Goal: Task Accomplishment & Management: Use online tool/utility

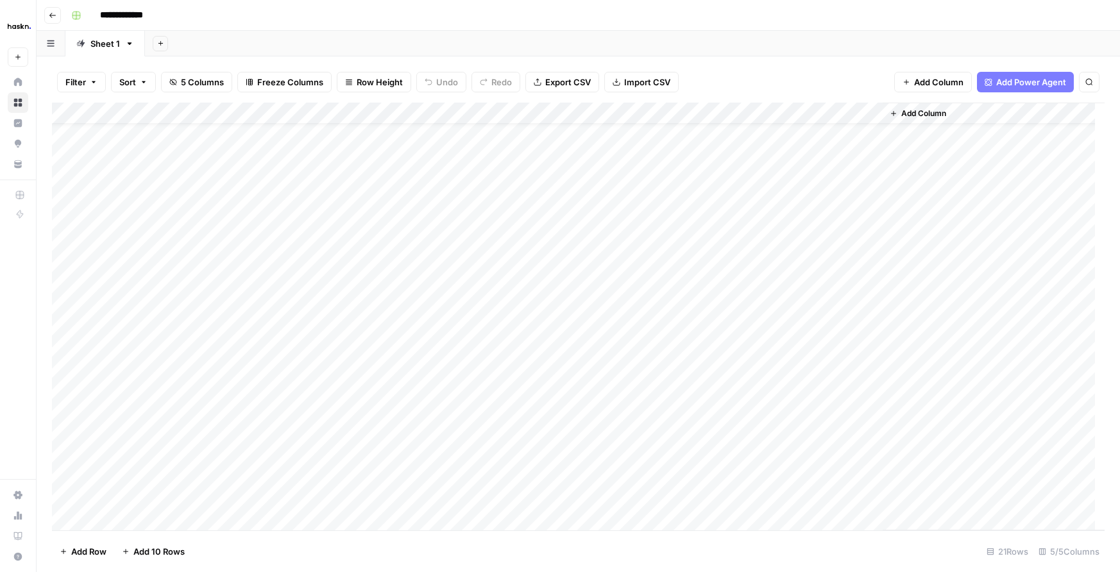
scroll to position [31, 0]
click at [464, 471] on div "Add Column" at bounding box center [578, 317] width 1053 height 428
click at [719, 473] on div "Add Column" at bounding box center [578, 317] width 1053 height 428
click at [709, 491] on div "Add Column" at bounding box center [578, 317] width 1053 height 428
click at [708, 471] on div "Add Column" at bounding box center [578, 317] width 1053 height 428
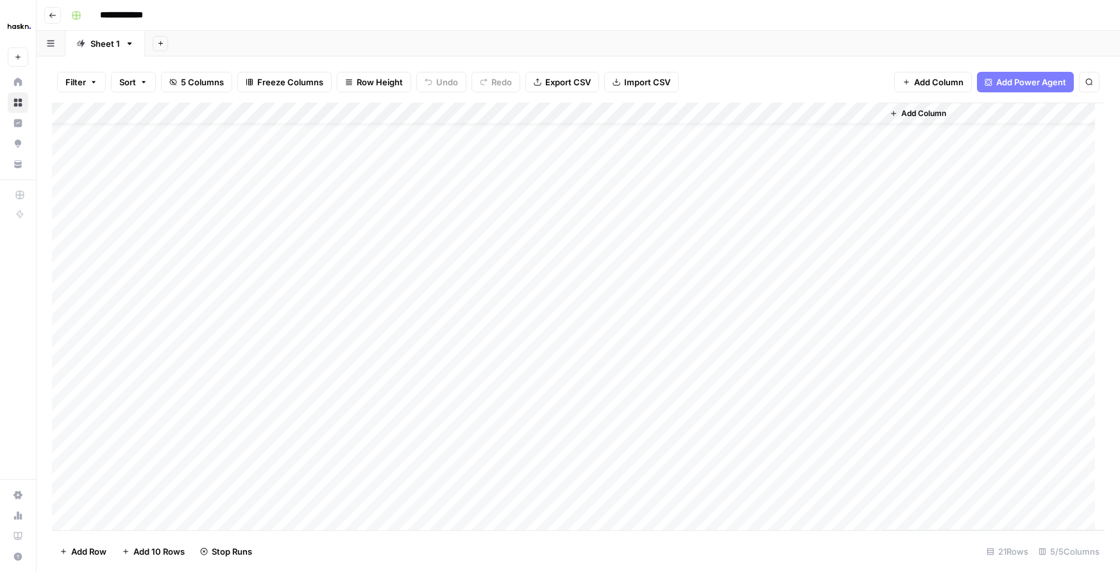
click at [812, 451] on div "Add Column" at bounding box center [578, 317] width 1053 height 428
click at [870, 453] on div "Add Column" at bounding box center [578, 317] width 1053 height 428
drag, startPoint x: 960, startPoint y: 443, endPoint x: 812, endPoint y: 432, distance: 147.9
click at [960, 443] on div "Add Column" at bounding box center [994, 317] width 222 height 428
click at [752, 454] on div "Add Column" at bounding box center [578, 317] width 1053 height 428
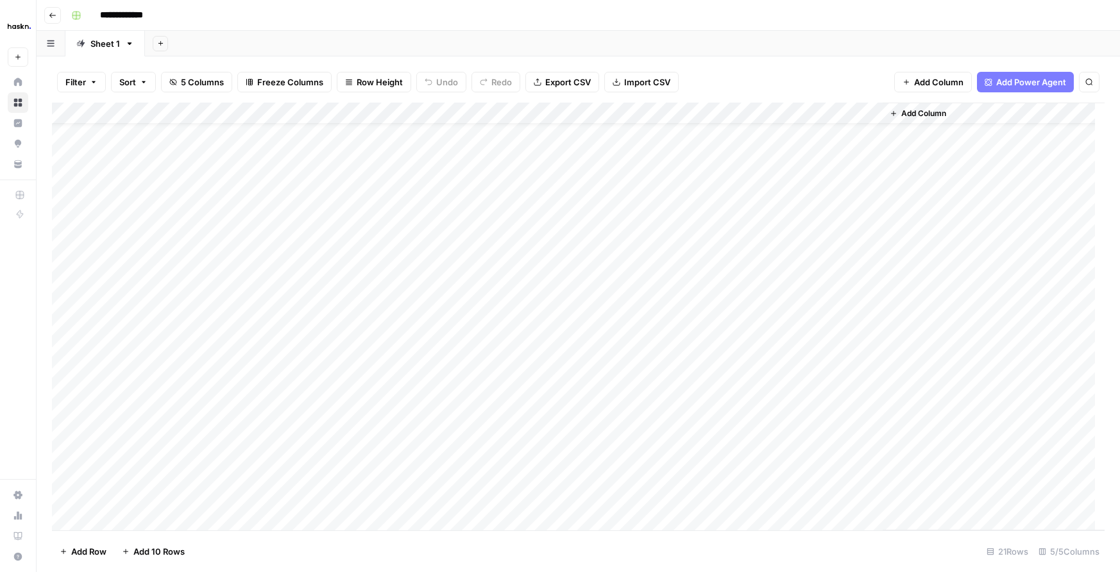
click at [842, 320] on div "Add Column" at bounding box center [578, 317] width 1053 height 428
click at [865, 321] on div "Add Column" at bounding box center [578, 317] width 1053 height 428
click at [754, 322] on div "Add Column" at bounding box center [578, 317] width 1053 height 428
click at [870, 407] on div "Add Column" at bounding box center [578, 317] width 1053 height 428
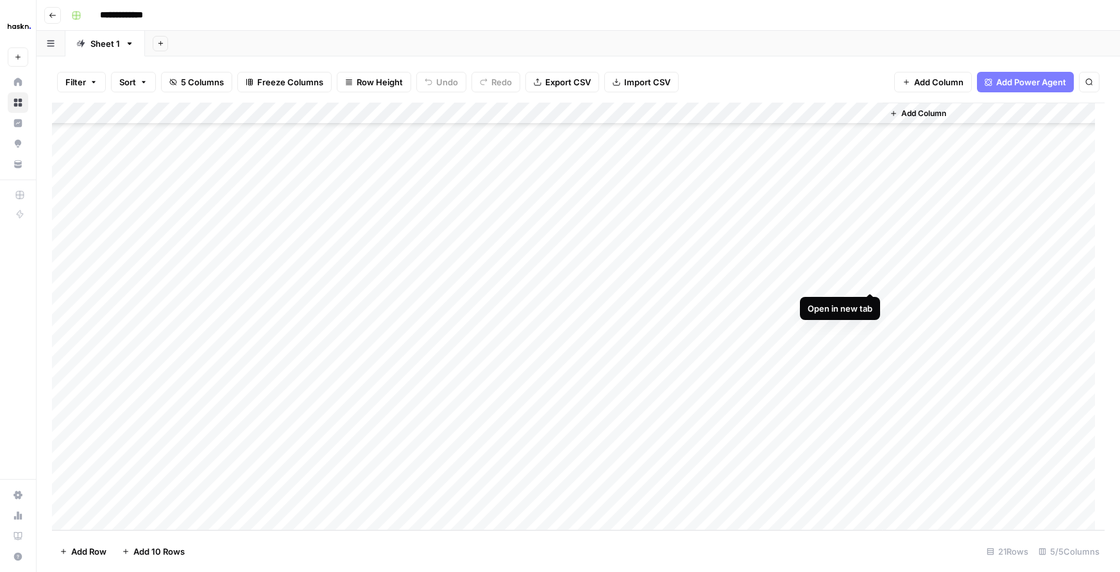
click at [869, 278] on div "Add Column" at bounding box center [578, 317] width 1053 height 428
